Goal: Task Accomplishment & Management: Use online tool/utility

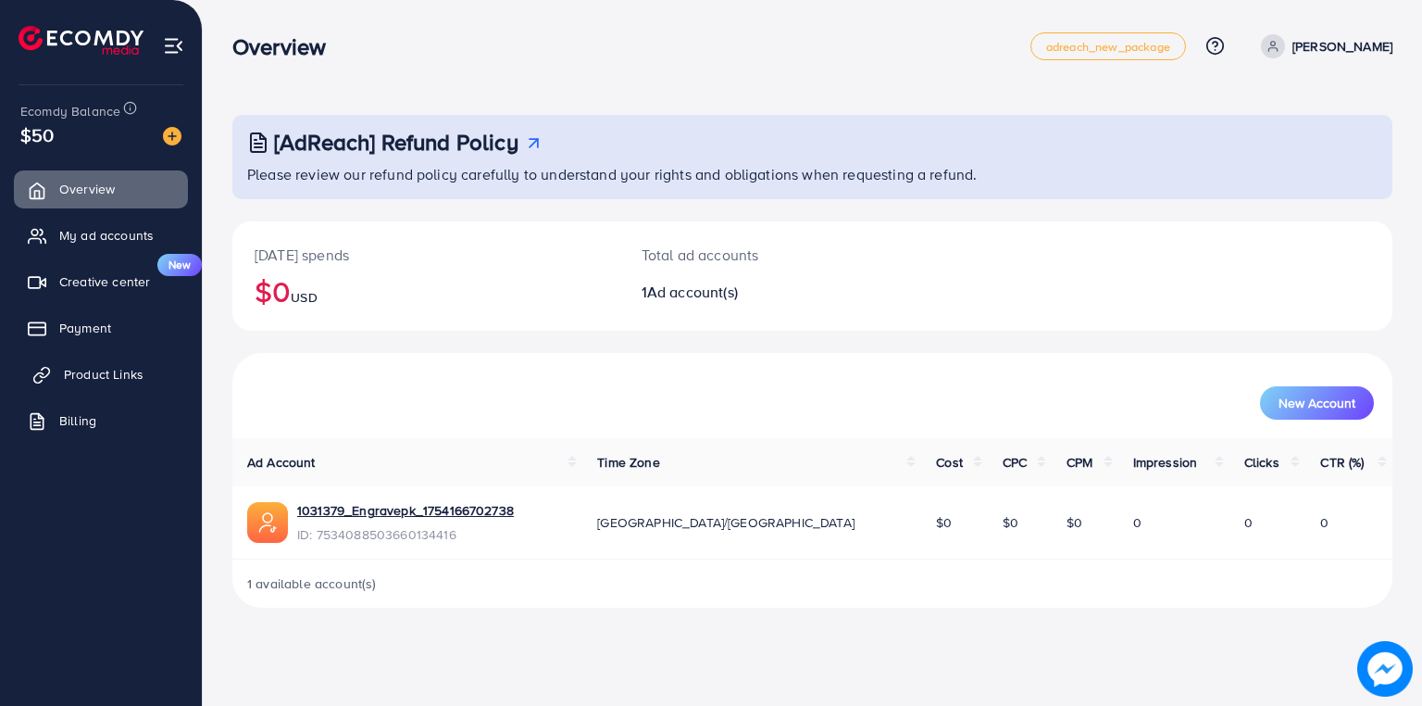
click at [109, 365] on span "Product Links" at bounding box center [104, 374] width 80 height 19
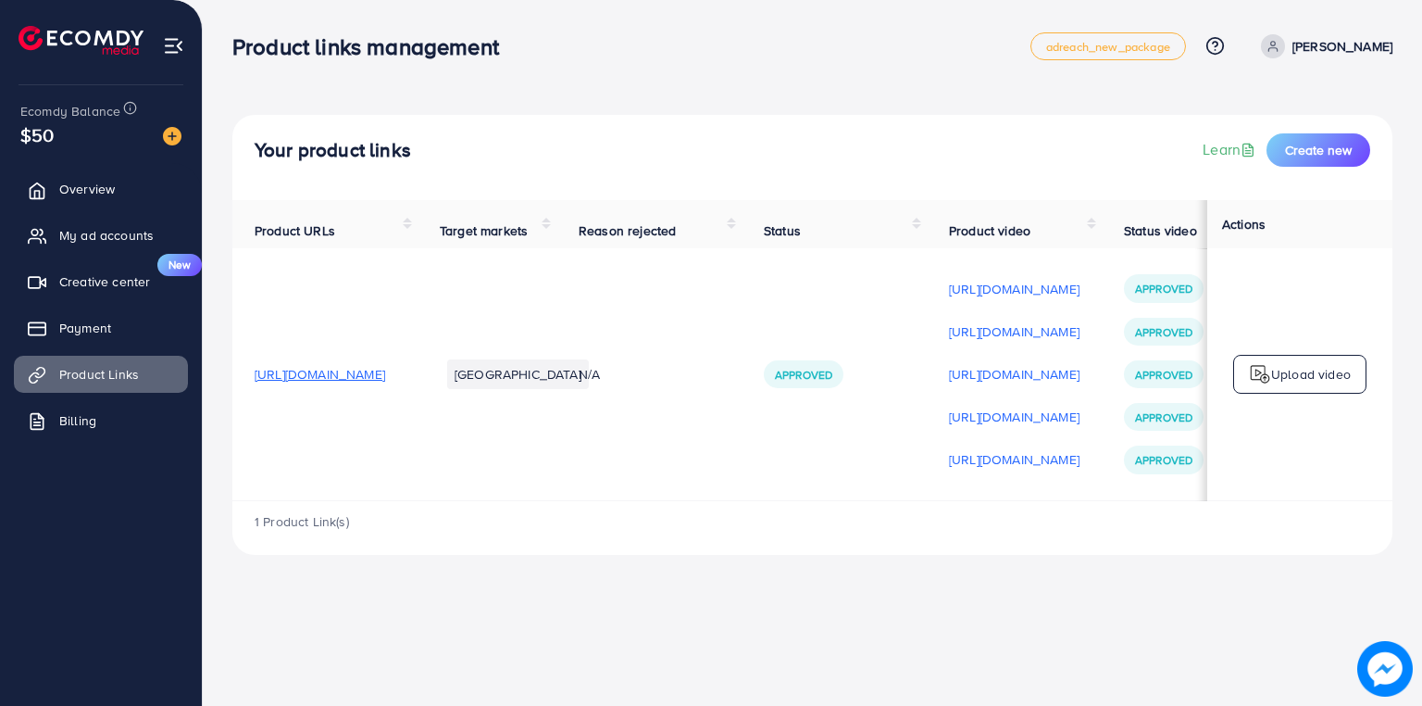
scroll to position [0, 307]
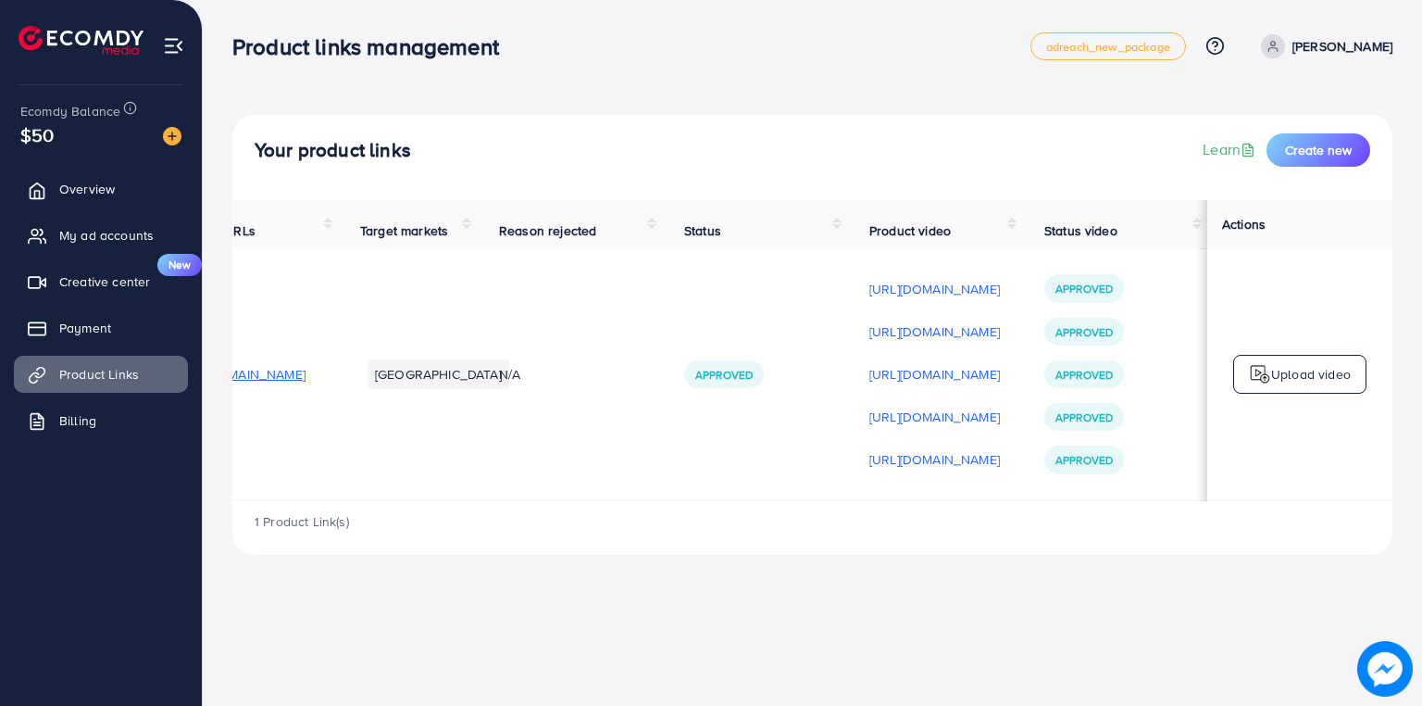
click at [338, 500] on td "[GEOGRAPHIC_DATA]" at bounding box center [407, 374] width 139 height 252
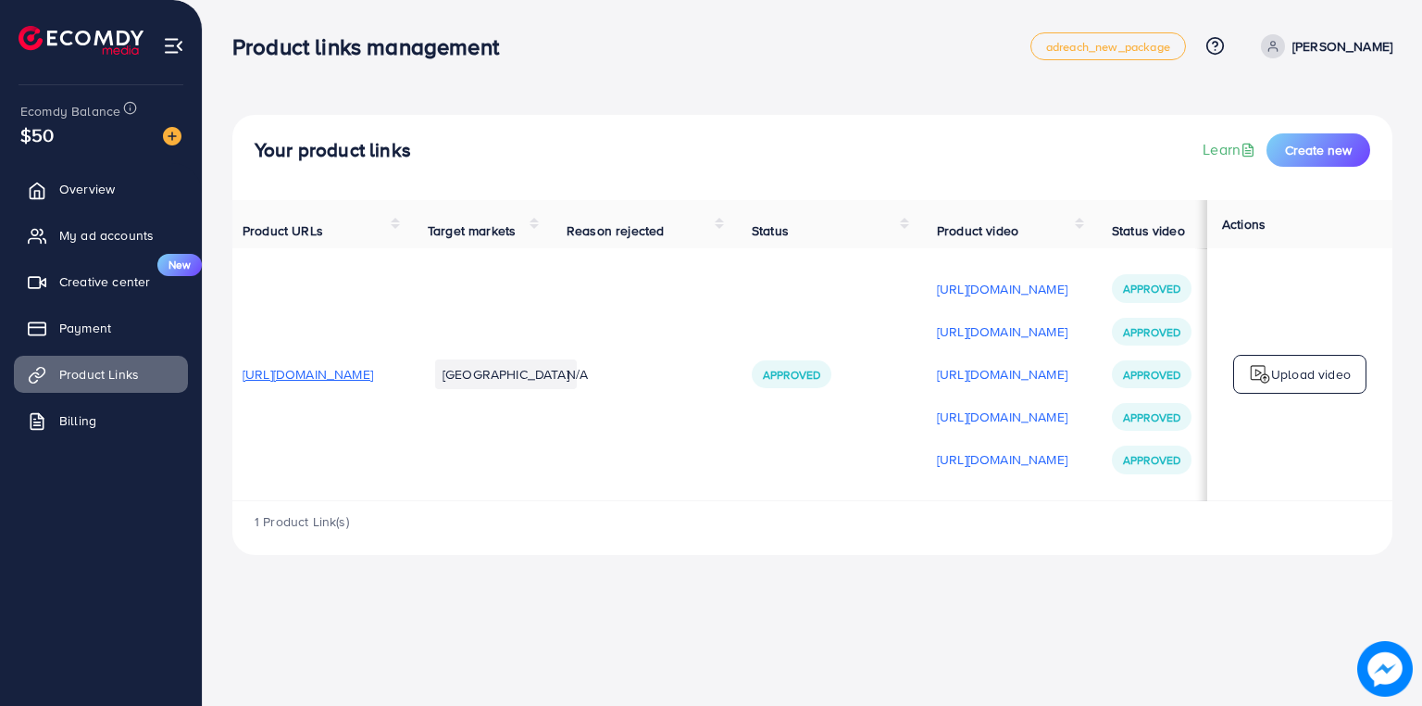
scroll to position [0, 0]
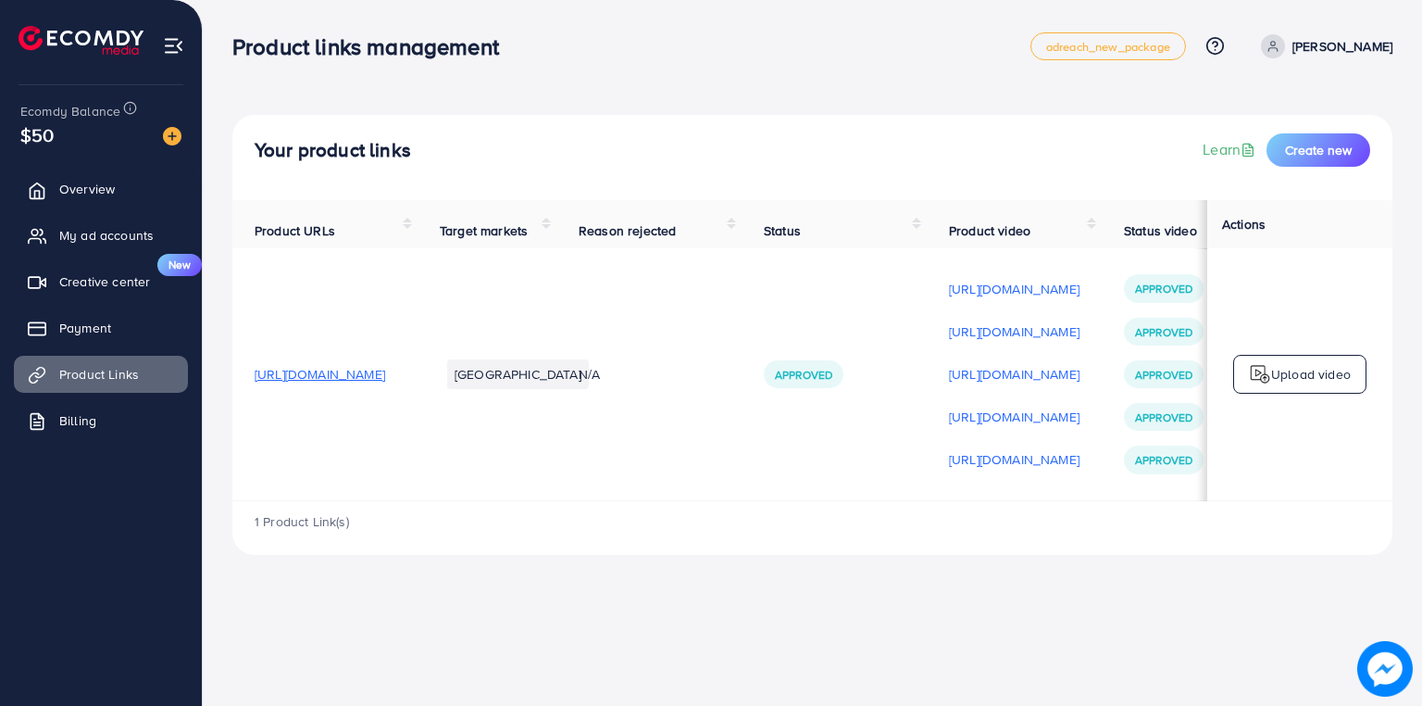
drag, startPoint x: 1007, startPoint y: 437, endPoint x: 1246, endPoint y: 515, distance: 252.1
click at [1246, 515] on div "1 Product Link(s)" at bounding box center [812, 528] width 1160 height 54
click at [1259, 500] on td "Upload video" at bounding box center [1300, 374] width 185 height 252
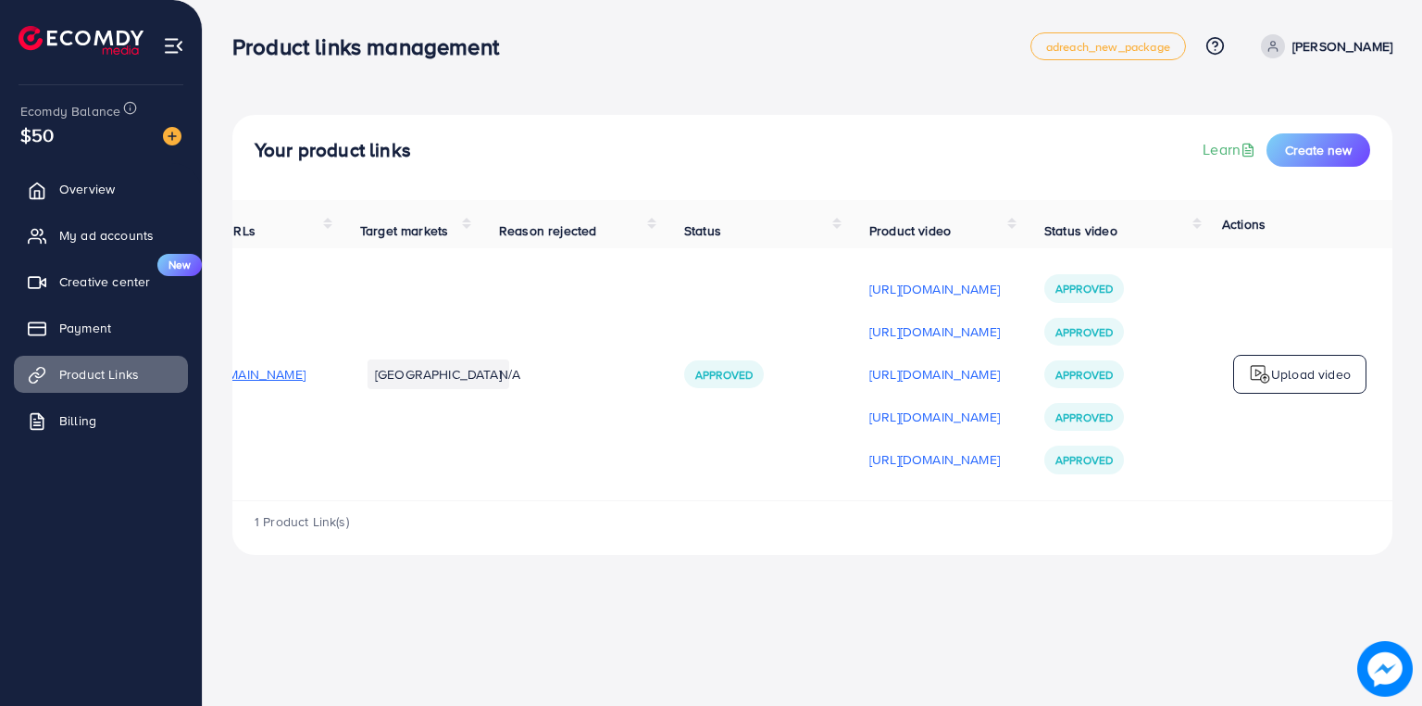
scroll to position [0, 307]
click at [364, 511] on div "1 Product Link(s)" at bounding box center [812, 528] width 1160 height 54
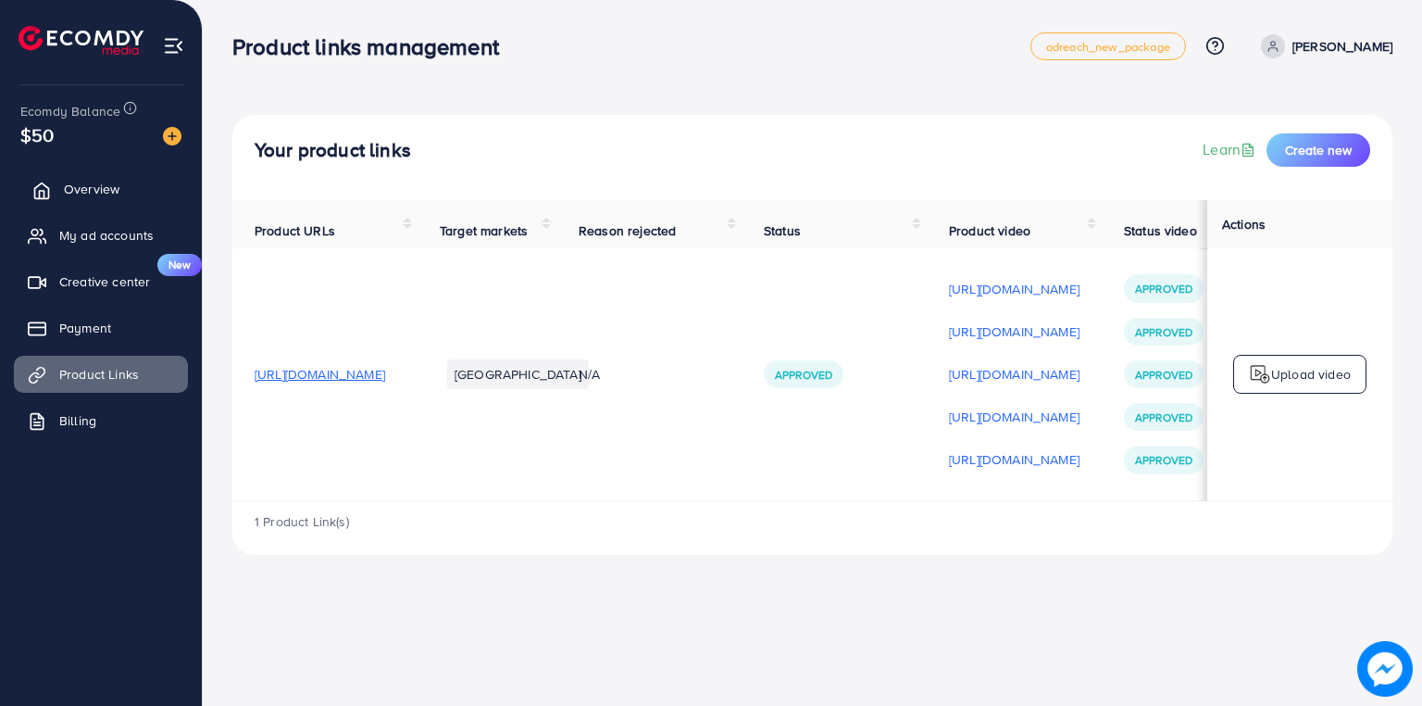
click at [132, 180] on link "Overview" at bounding box center [101, 188] width 174 height 37
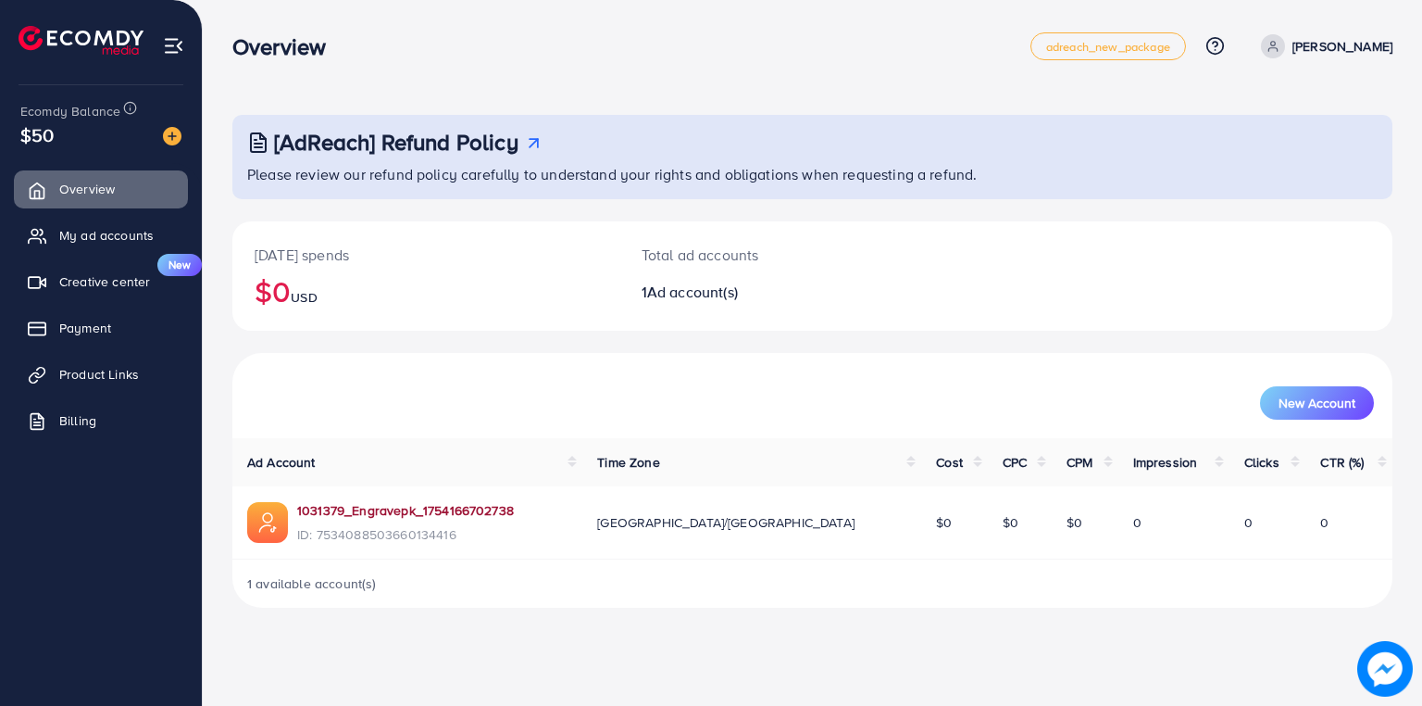
click at [318, 508] on link "1031379_Engravepk_1754166702738" at bounding box center [405, 510] width 217 height 19
